Goal: Task Accomplishment & Management: Complete application form

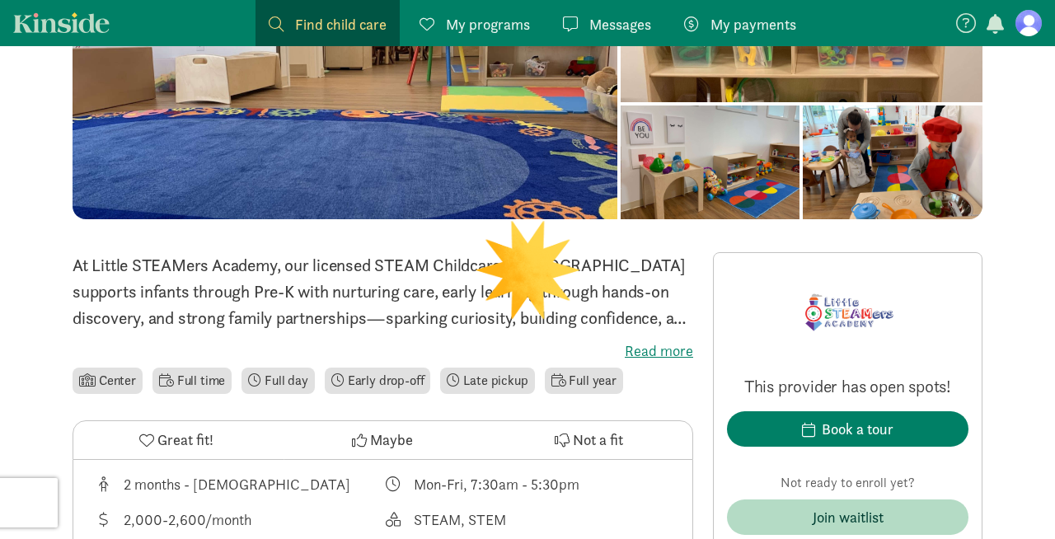
scroll to position [272, 0]
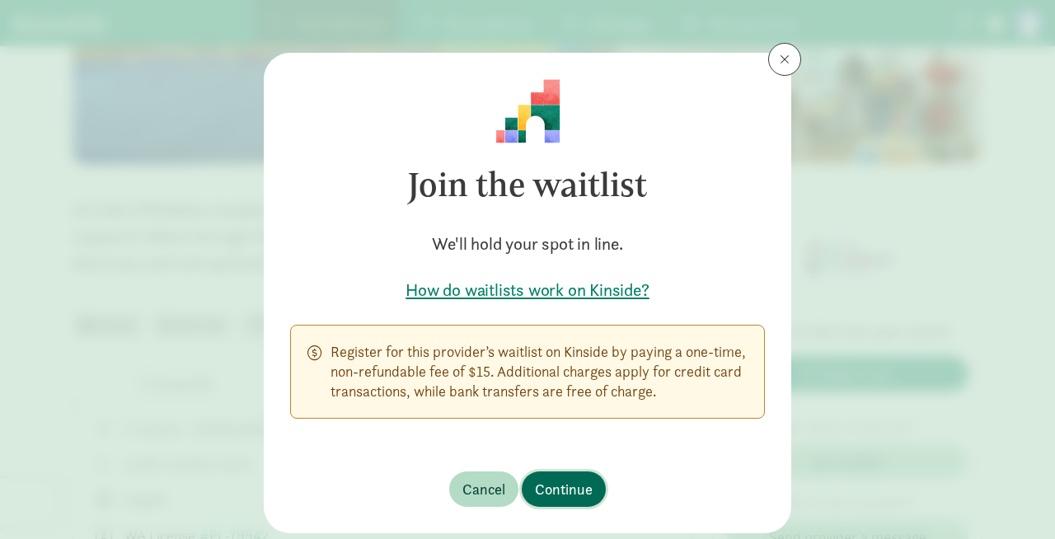
click at [561, 496] on span "Continue" at bounding box center [564, 489] width 58 height 22
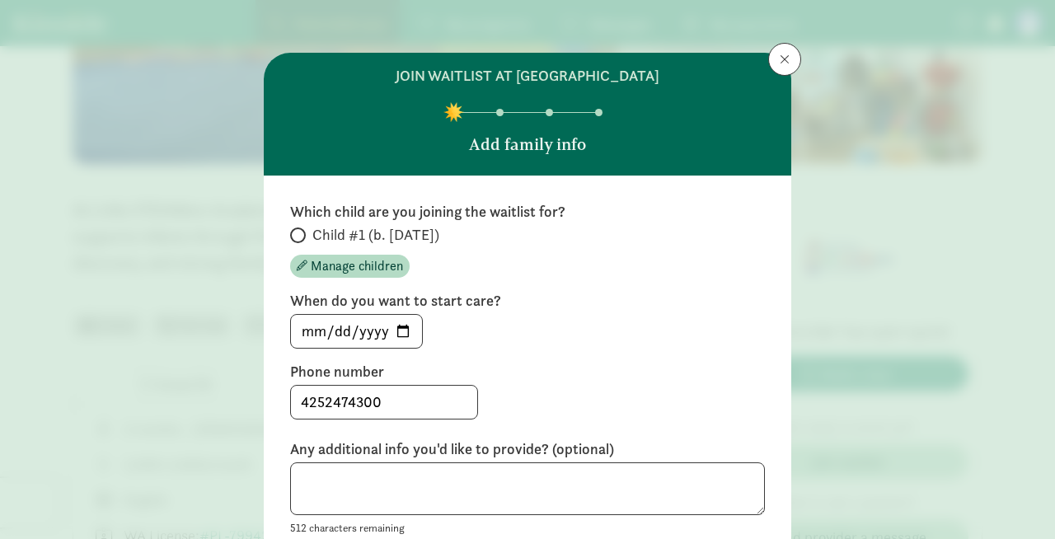
click at [309, 236] on label "Child #1 (b. [DATE])" at bounding box center [527, 235] width 475 height 20
click at [301, 236] on input "Child #1 (b. [DATE])" at bounding box center [295, 235] width 11 height 11
radio input "true"
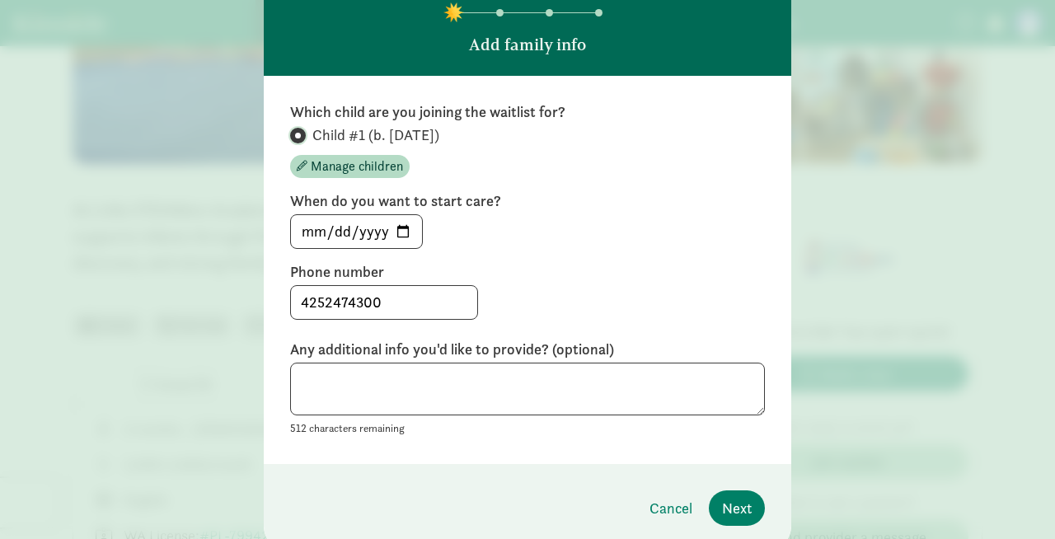
scroll to position [101, 0]
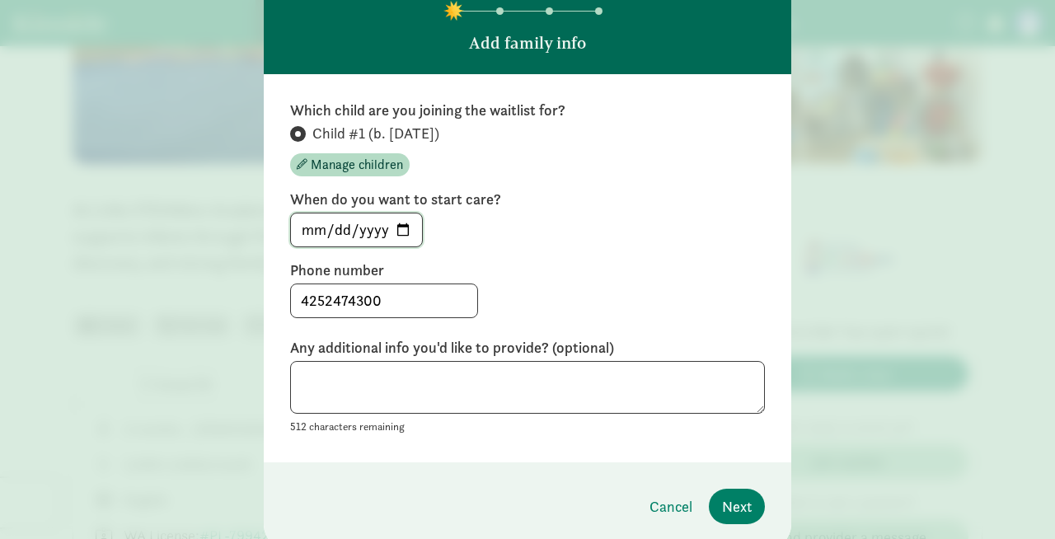
click at [404, 232] on input "[DATE]" at bounding box center [356, 229] width 131 height 33
type input "[DATE]"
click at [455, 239] on div "[DATE]" at bounding box center [527, 230] width 475 height 35
click at [439, 400] on textarea at bounding box center [527, 388] width 475 height 54
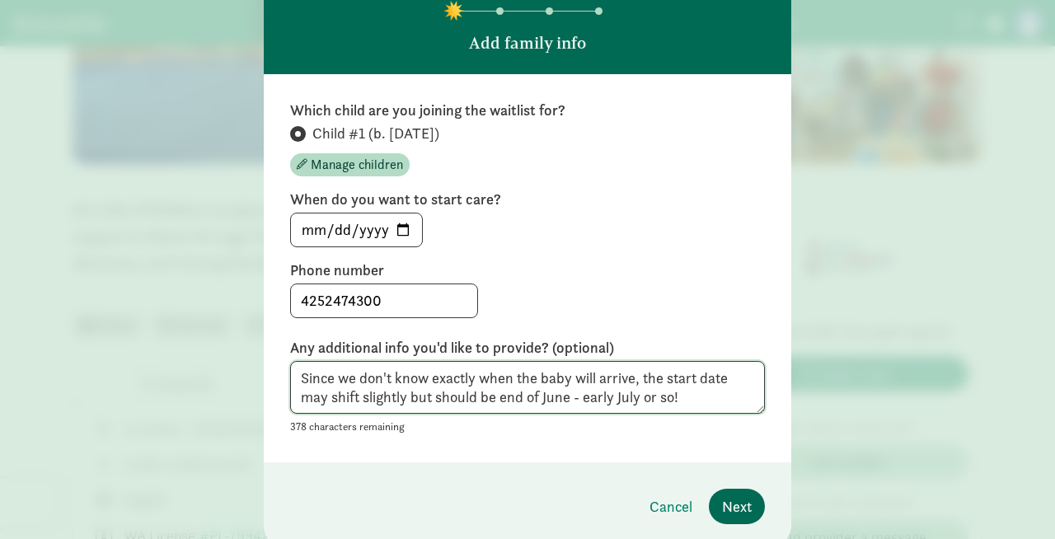
type textarea "Since we don't know exactly when the baby will arrive, the start date may shift…"
click at [718, 515] on button "Next" at bounding box center [737, 506] width 56 height 35
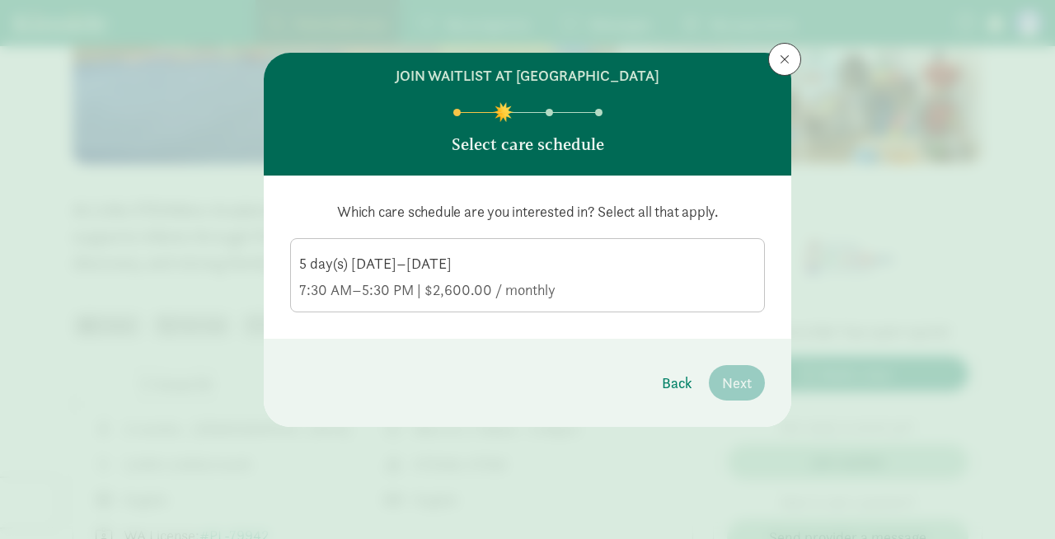
scroll to position [0, 0]
click at [449, 280] on div "5 day(s) [DATE]–[DATE]" at bounding box center [527, 290] width 457 height 20
click at [0, 0] on input "5 day(s) [DATE]–[DATE] 7:30 AM–5:30 PM | $2,600.00 / monthly" at bounding box center [0, 0] width 0 height 0
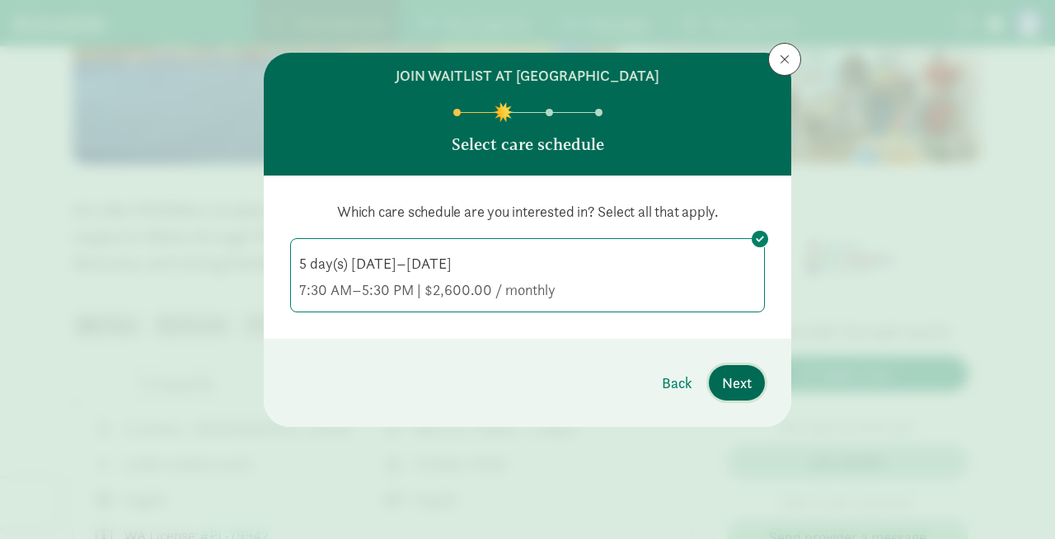
click at [749, 382] on span "Next" at bounding box center [737, 383] width 30 height 22
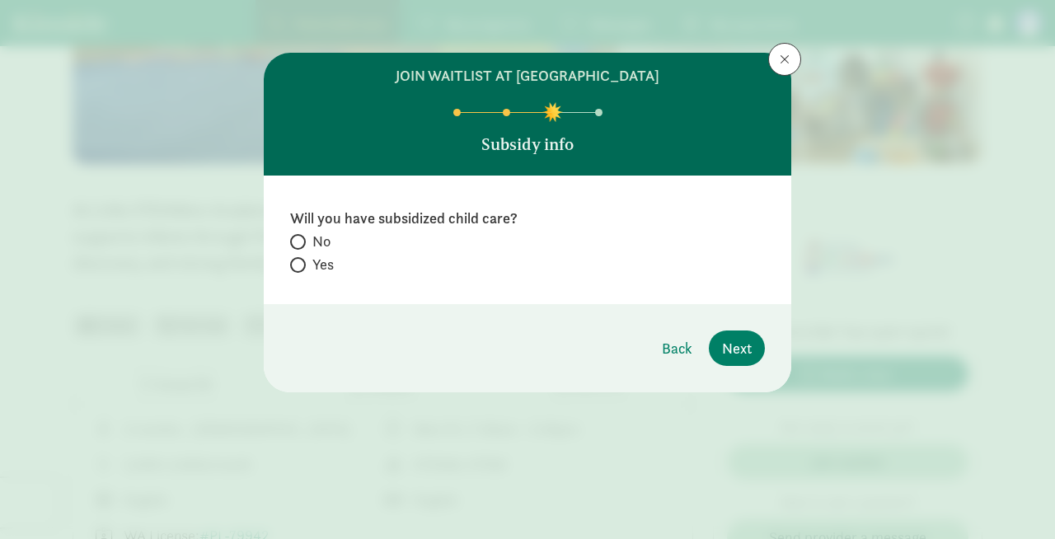
click at [314, 242] on span "No" at bounding box center [321, 242] width 18 height 20
click at [301, 242] on input "No" at bounding box center [295, 242] width 11 height 11
radio input "true"
click at [733, 353] on span "Next" at bounding box center [737, 348] width 30 height 22
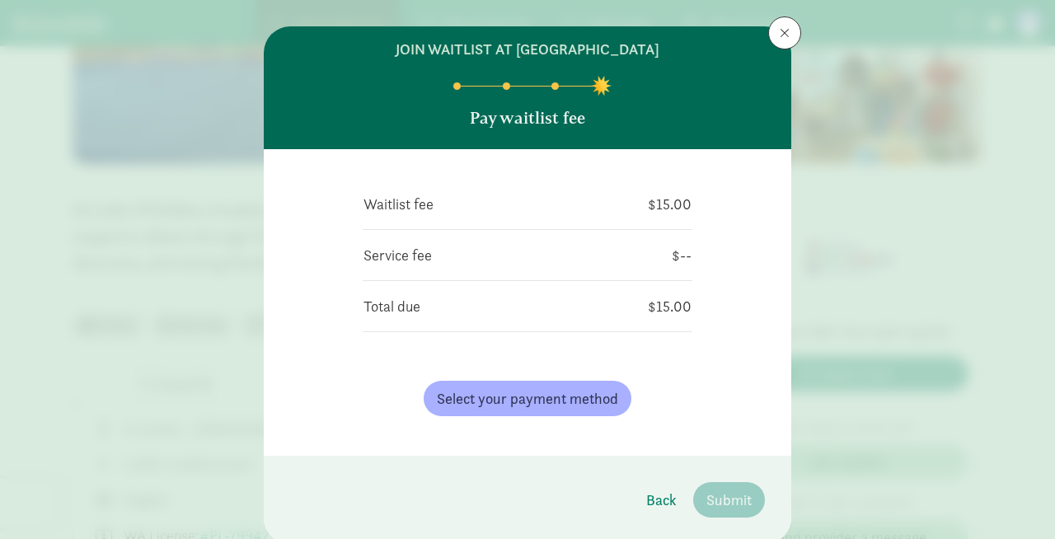
scroll to position [44, 0]
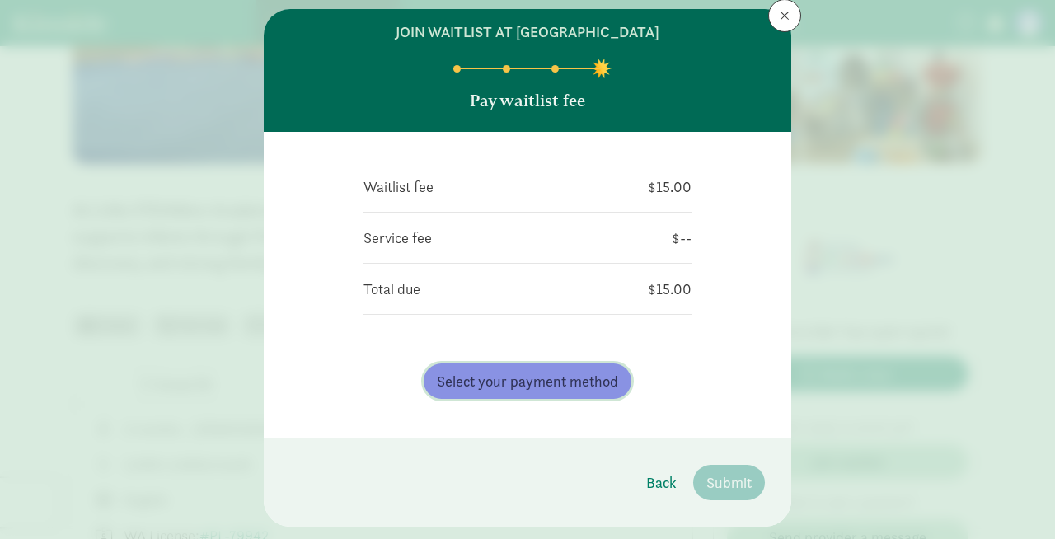
click at [560, 386] on span "Select your payment method" at bounding box center [527, 381] width 181 height 22
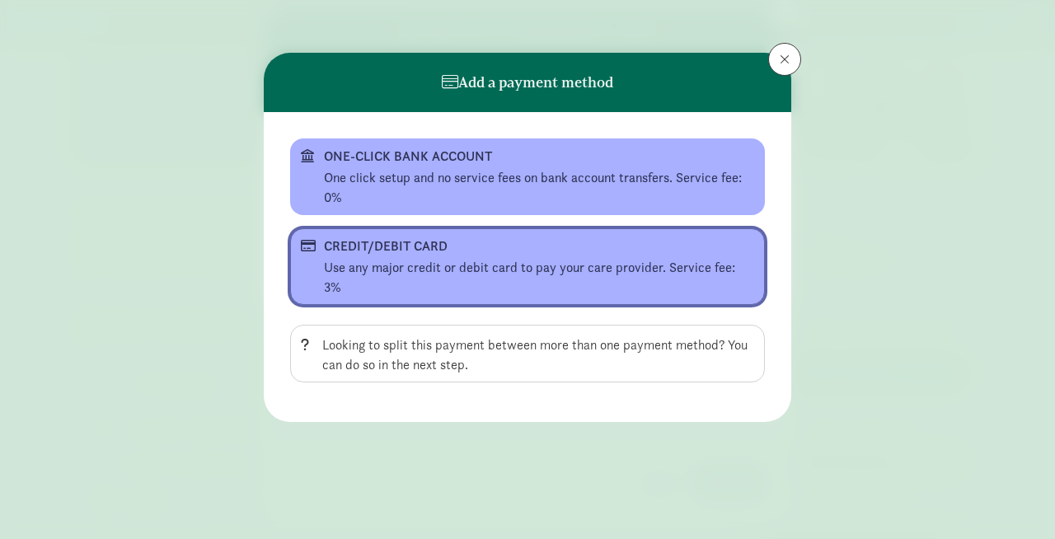
click at [458, 271] on div "Use any major credit or debit card to pay your care provider. Service fee: 3%" at bounding box center [539, 278] width 430 height 40
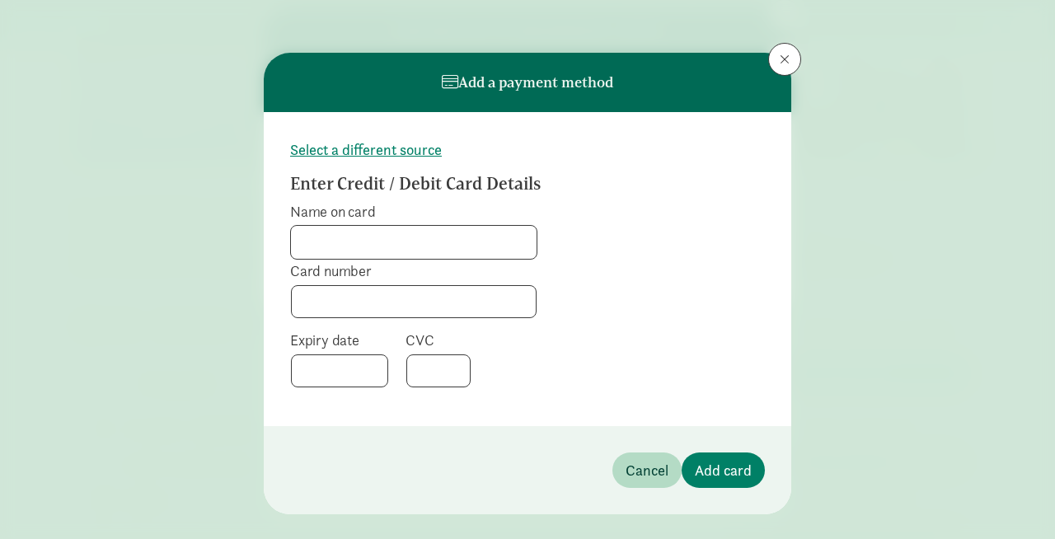
click at [427, 249] on input "Name on card" at bounding box center [414, 242] width 246 height 33
type input "[PERSON_NAME]"
click at [732, 463] on span "Add card" at bounding box center [723, 470] width 57 height 22
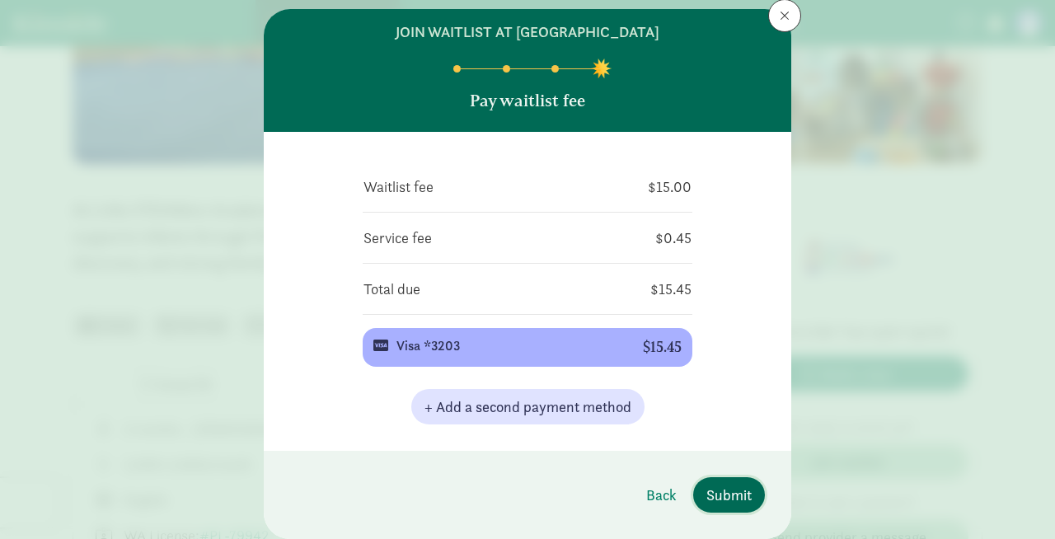
click at [738, 500] on span "Submit" at bounding box center [728, 495] width 45 height 22
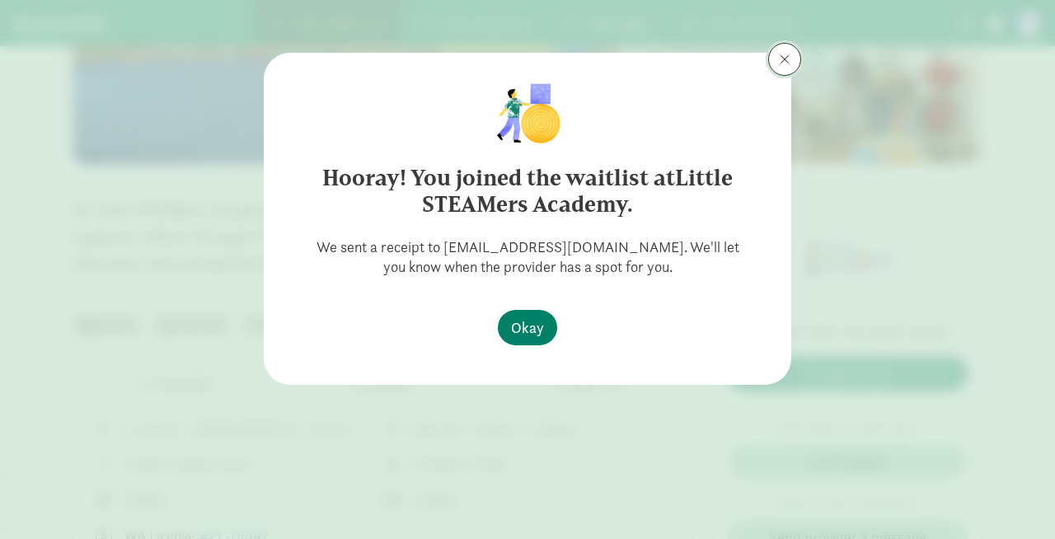
click at [781, 64] on span at bounding box center [785, 59] width 10 height 13
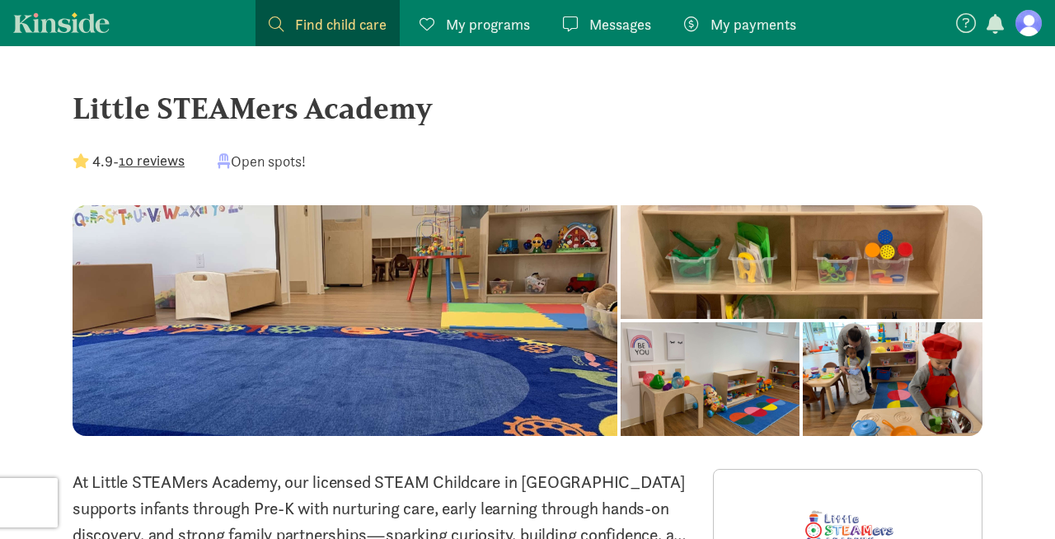
click at [915, 386] on div at bounding box center [893, 379] width 180 height 114
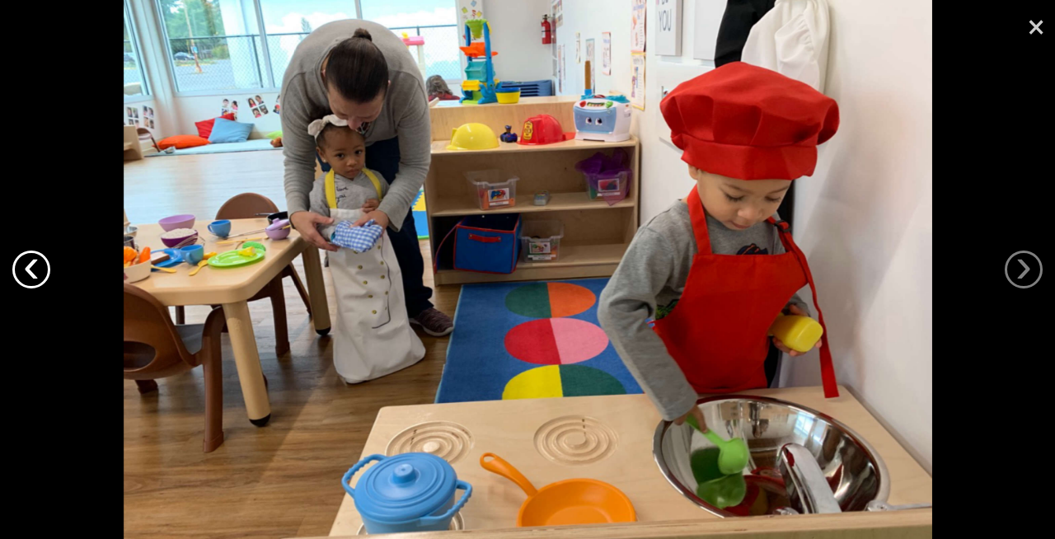
click at [28, 274] on link "‹" at bounding box center [31, 270] width 38 height 38
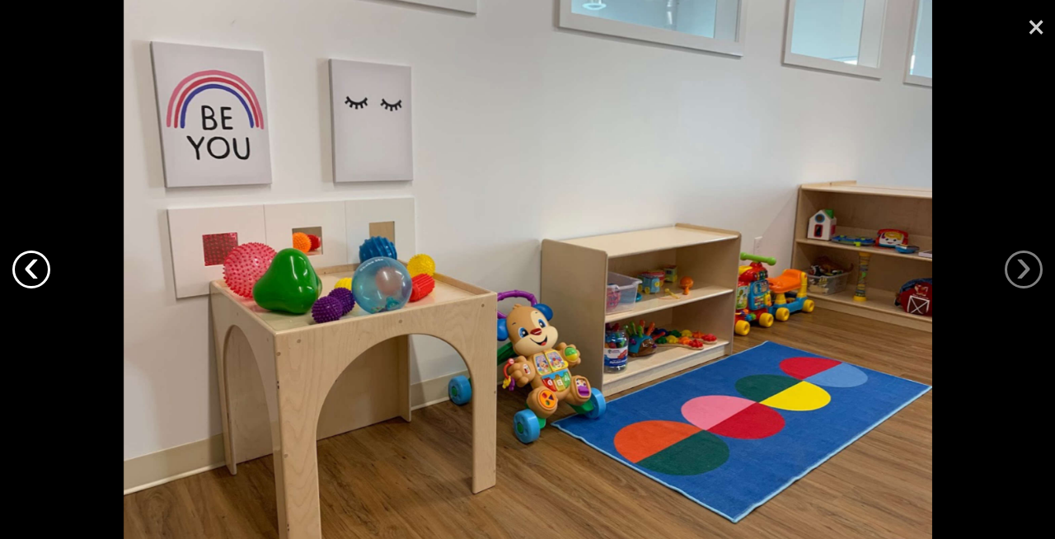
click at [28, 273] on link "‹" at bounding box center [31, 270] width 38 height 38
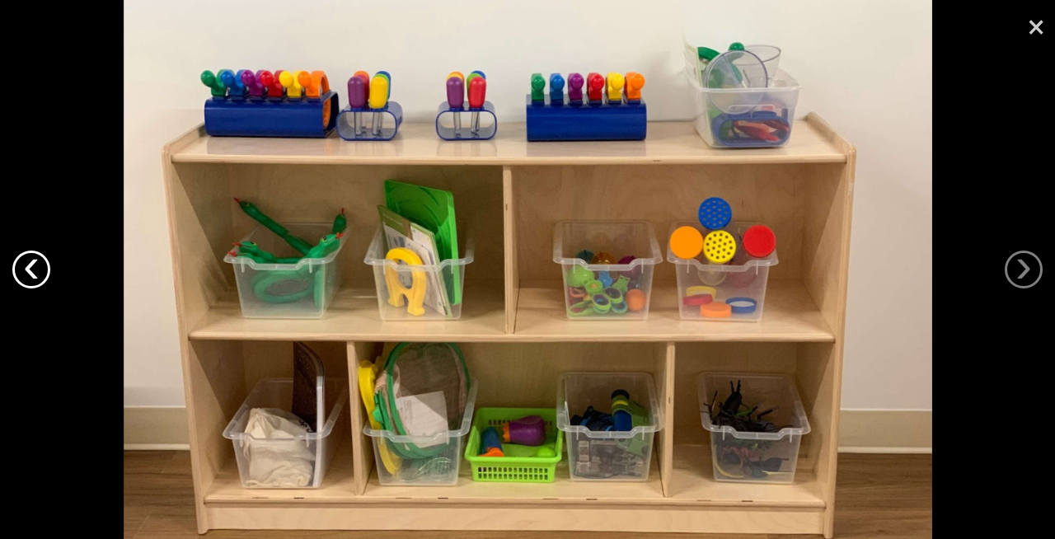
click at [28, 273] on link "‹" at bounding box center [31, 270] width 38 height 38
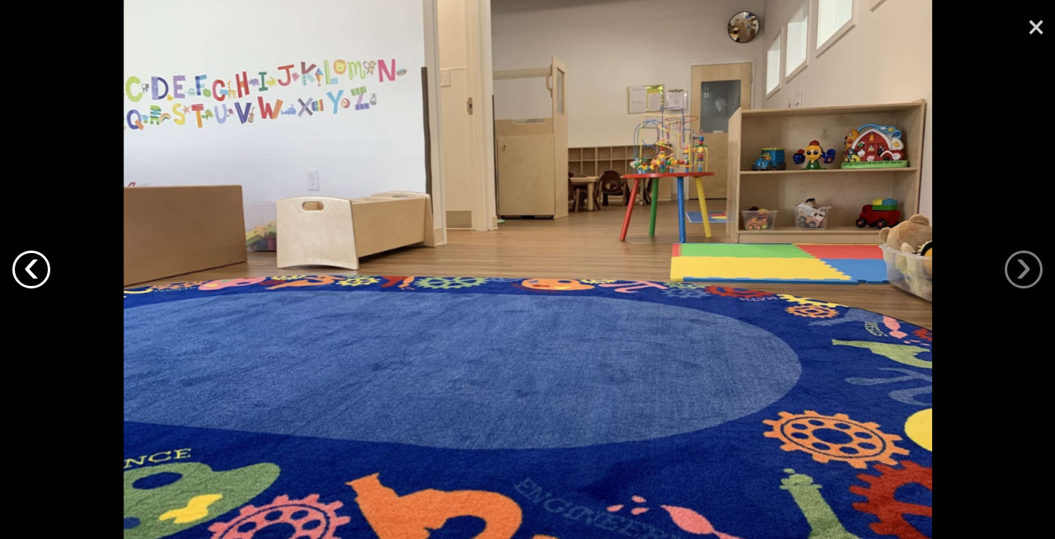
click at [28, 273] on link "‹" at bounding box center [31, 270] width 38 height 38
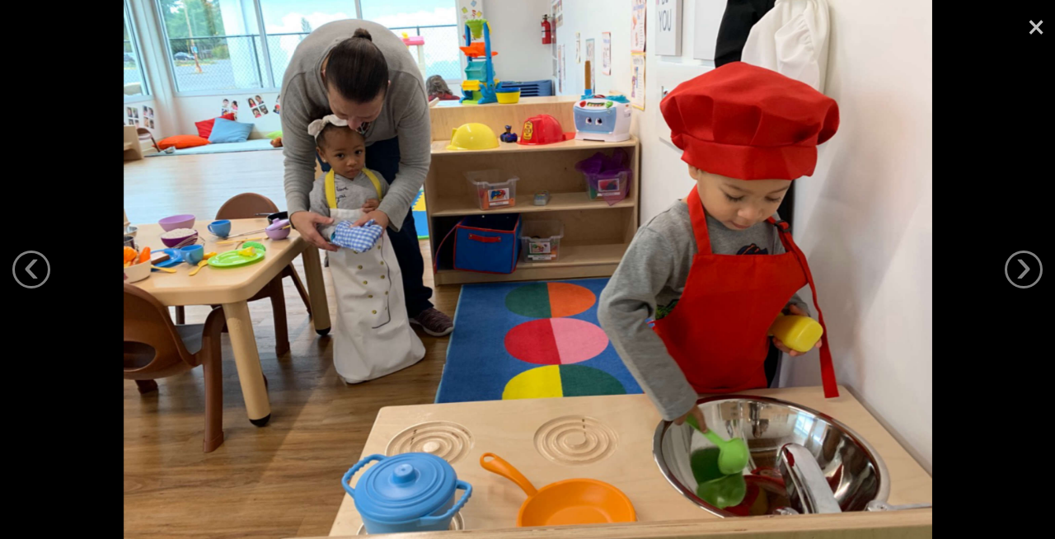
click at [1043, 27] on link "×" at bounding box center [1036, 24] width 38 height 49
